Goal: Transaction & Acquisition: Purchase product/service

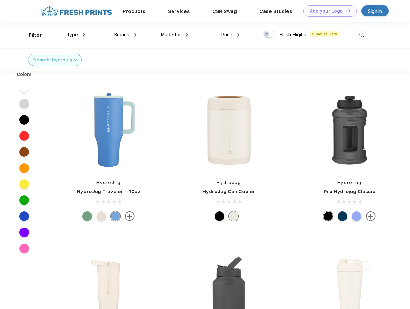
click at [328, 11] on link "Add your Logo Design Tool" at bounding box center [330, 10] width 53 height 11
click at [0, 0] on div "Design Tool" at bounding box center [0, 0] width 0 height 0
click at [345, 11] on link "Add your Logo Design Tool" at bounding box center [330, 10] width 53 height 11
click at [31, 35] on div "Filter" at bounding box center [35, 35] width 13 height 7
click at [76, 35] on span "Type" at bounding box center [72, 35] width 11 height 6
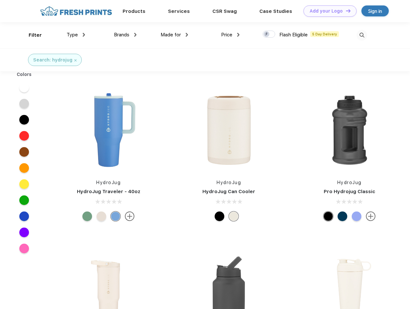
click at [125, 35] on span "Brands" at bounding box center [121, 35] width 15 height 6
click at [174, 35] on span "Made for" at bounding box center [171, 35] width 20 height 6
click at [230, 35] on span "Price" at bounding box center [226, 35] width 11 height 6
click at [269, 34] on div at bounding box center [269, 34] width 13 height 7
click at [267, 34] on input "checkbox" at bounding box center [265, 32] width 4 height 4
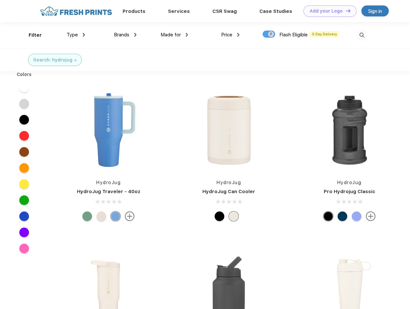
click at [362, 35] on img at bounding box center [362, 35] width 11 height 11
